Goal: Information Seeking & Learning: Learn about a topic

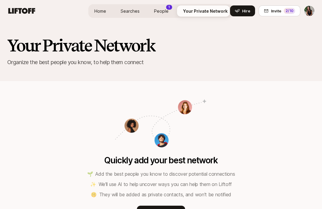
scroll to position [68, 0]
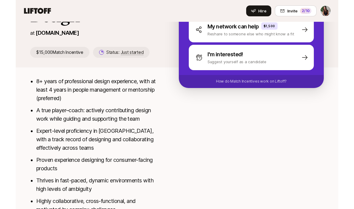
scroll to position [72, 0]
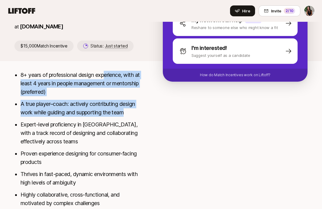
drag, startPoint x: 107, startPoint y: 78, endPoint x: 136, endPoint y: 109, distance: 42.5
click at [136, 108] on ul "8+ years of professional design experience, with at least 4 years in people man…" at bounding box center [82, 139] width 123 height 136
click at [136, 109] on li "A true player–coach: actively contributing design work while guiding and suppor…" at bounding box center [82, 108] width 123 height 17
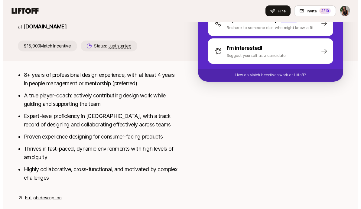
scroll to position [66, 0]
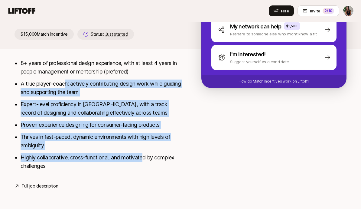
drag, startPoint x: 66, startPoint y: 85, endPoint x: 144, endPoint y: 161, distance: 108.5
click at [144, 161] on ul "8+ years of professional design experience, with at least 4 years in people man…" at bounding box center [101, 114] width 161 height 111
click at [144, 161] on li "Highly collaborative, cross-functional, and motivated by complex challenges" at bounding box center [101, 161] width 161 height 17
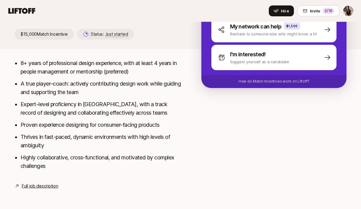
scroll to position [49, 0]
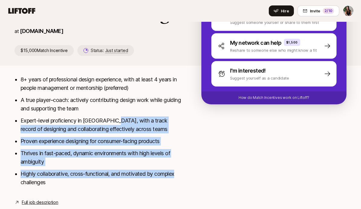
drag, startPoint x: 114, startPoint y: 121, endPoint x: 182, endPoint y: 175, distance: 87.7
click at [182, 175] on div "8+ years of professional design experience, with at least 4 years in people man…" at bounding box center [180, 140] width 346 height 130
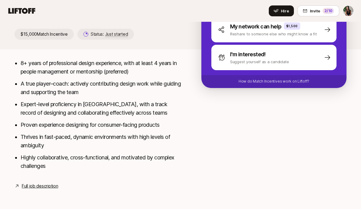
scroll to position [0, 0]
